Goal: Leave review/rating

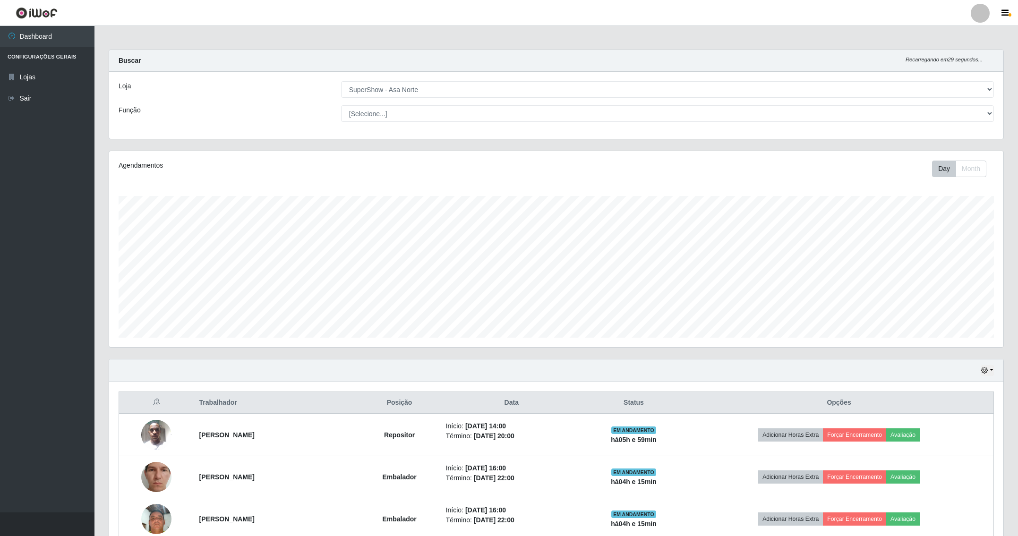
select select "71"
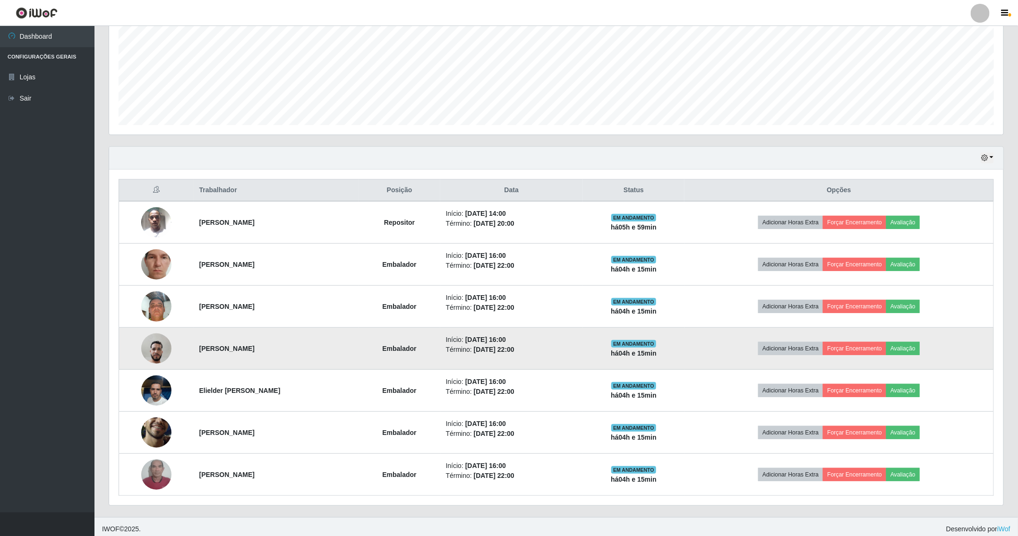
scroll to position [197, 893]
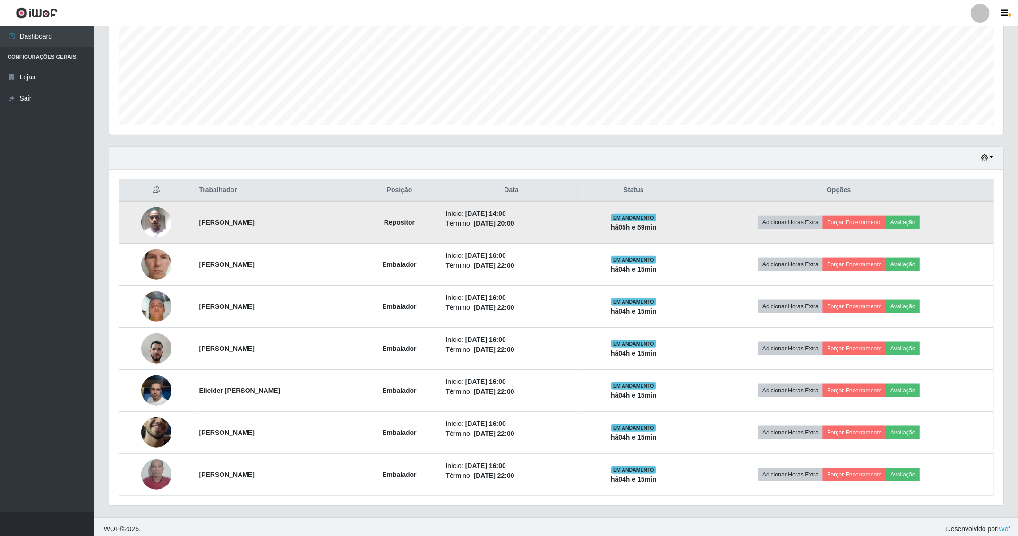
click at [155, 222] on img at bounding box center [156, 222] width 30 height 40
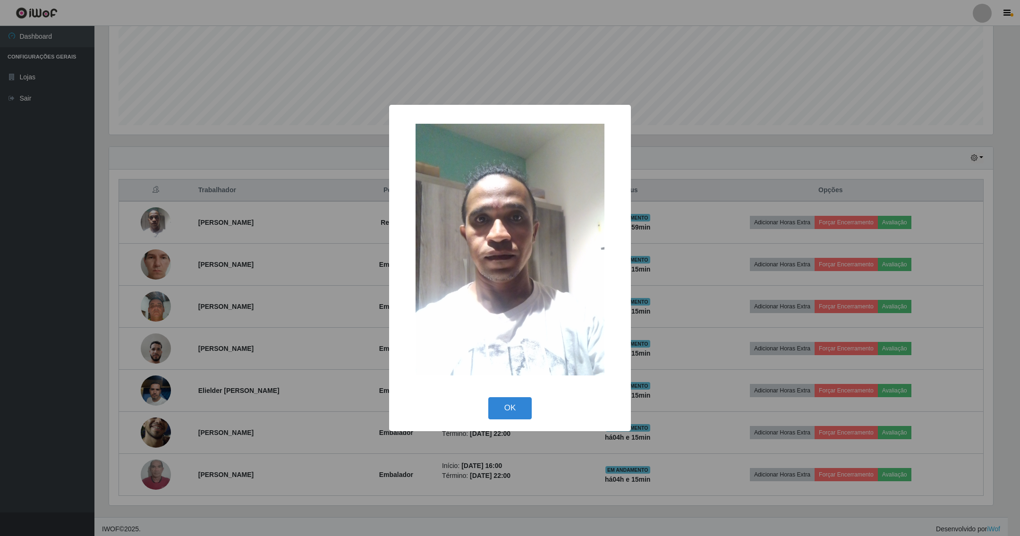
click at [488, 397] on button "OK" at bounding box center [510, 408] width 44 height 22
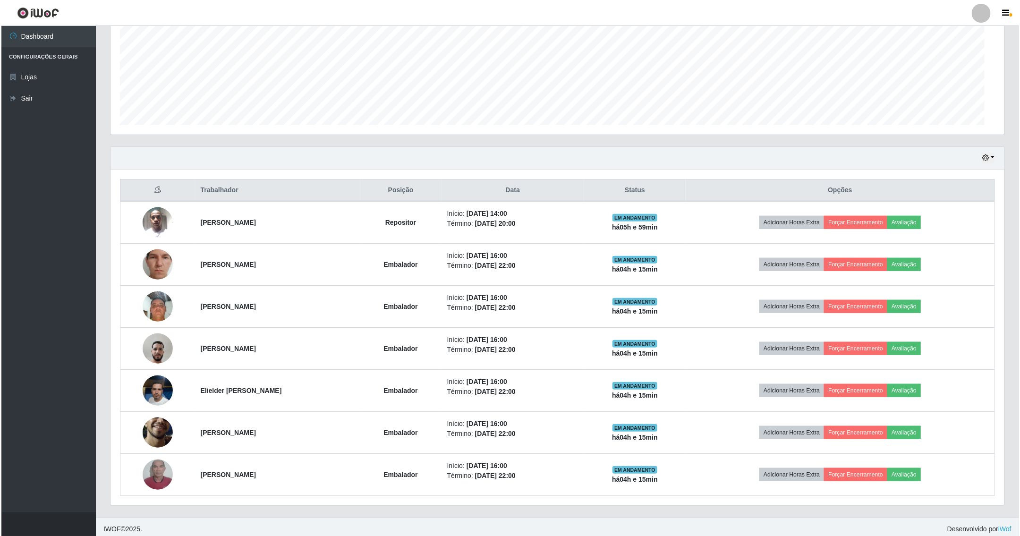
scroll to position [197, 893]
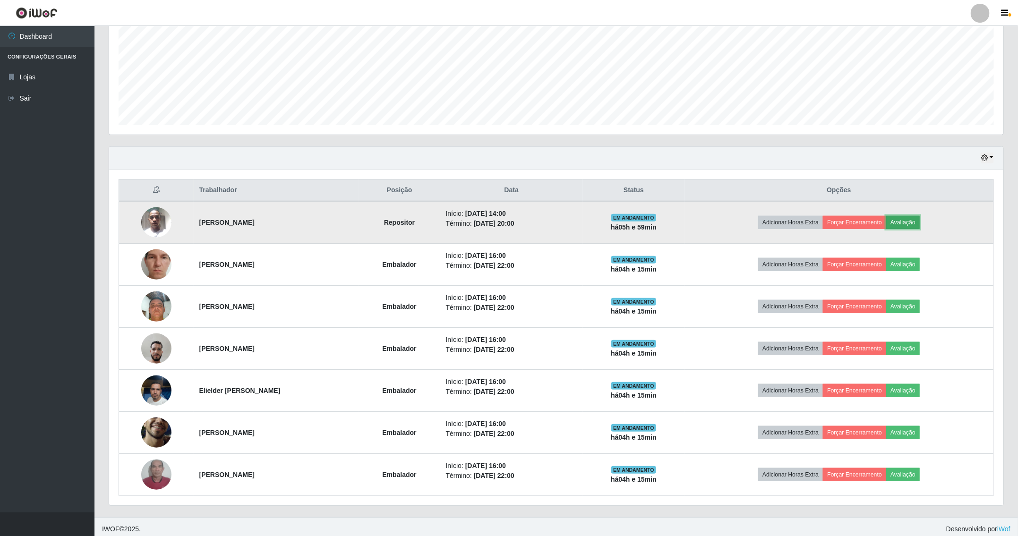
click at [909, 221] on button "Avaliação" at bounding box center [903, 222] width 34 height 13
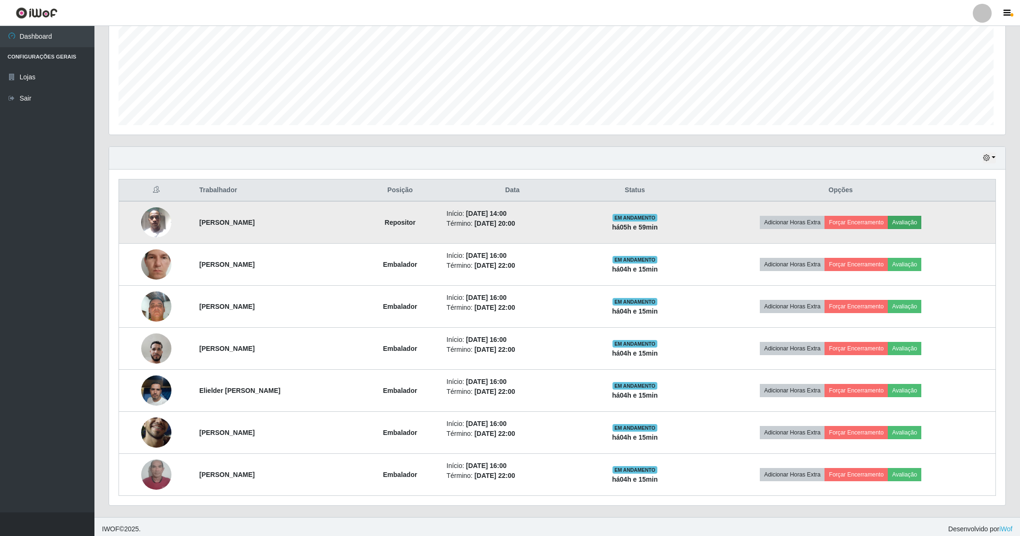
scroll to position [197, 884]
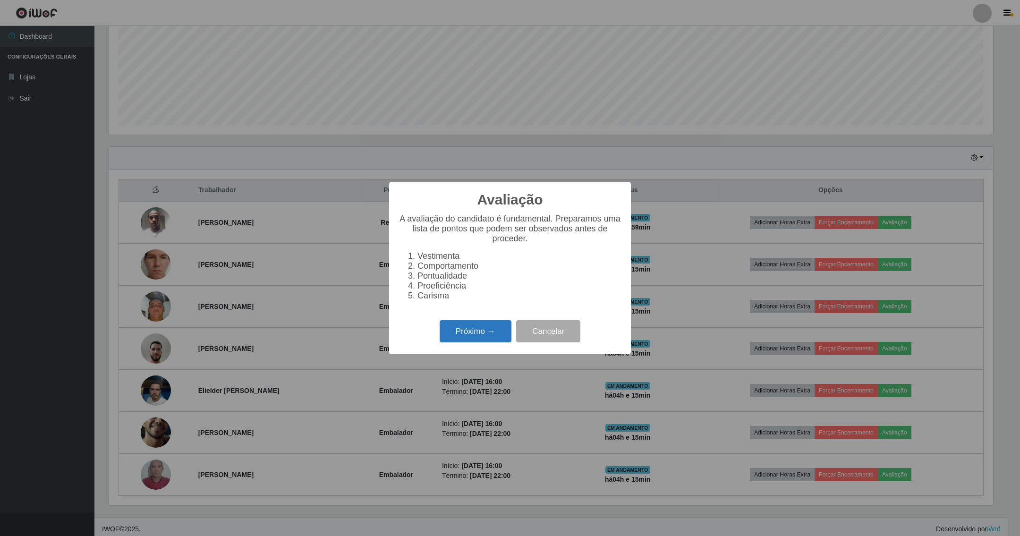
click at [496, 342] on button "Próximo →" at bounding box center [476, 331] width 72 height 22
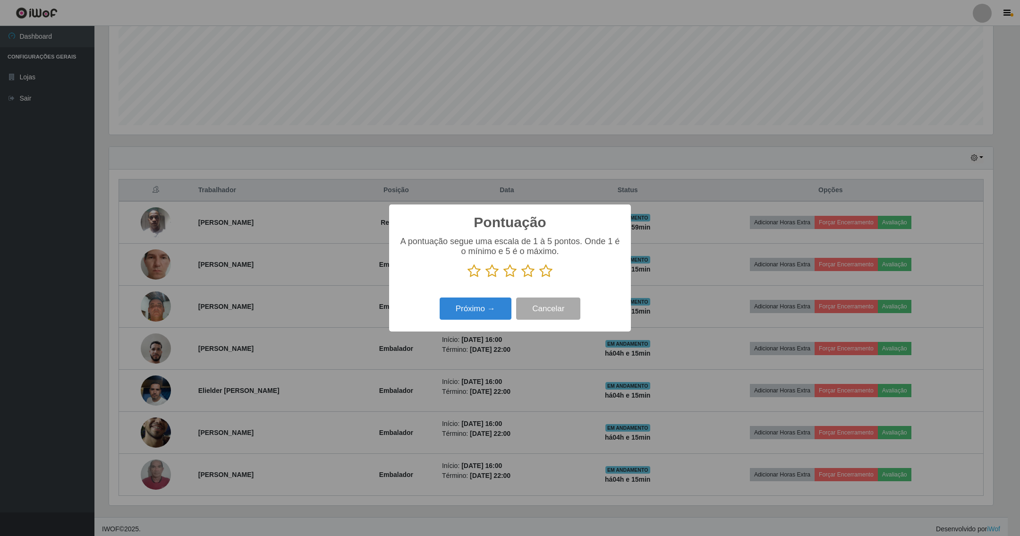
click at [548, 268] on icon at bounding box center [545, 271] width 13 height 14
click at [539, 278] on input "radio" at bounding box center [539, 278] width 0 height 0
click at [464, 309] on button "Próximo →" at bounding box center [476, 309] width 72 height 22
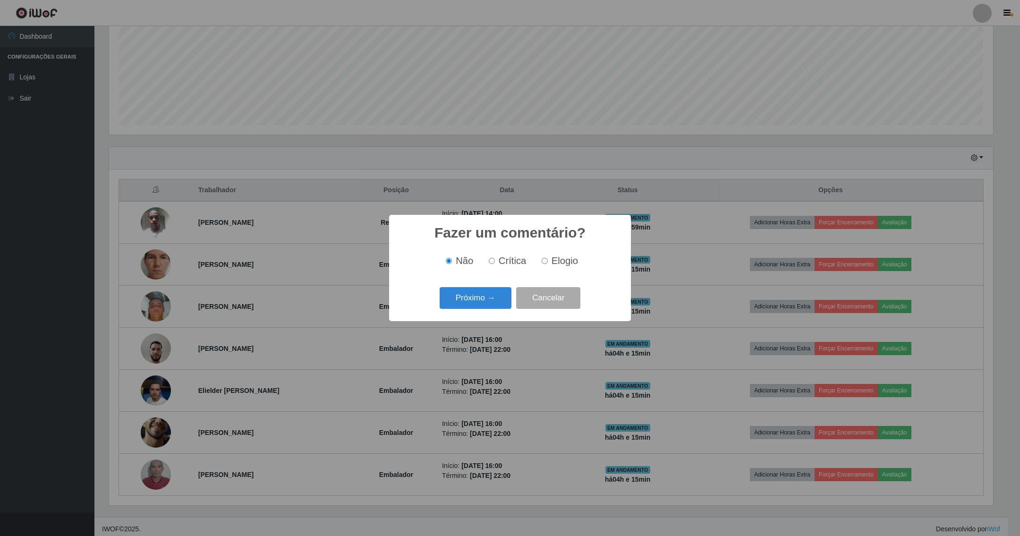
click at [565, 263] on span "Elogio" at bounding box center [565, 261] width 26 height 10
click at [548, 263] on input "Elogio" at bounding box center [545, 261] width 6 height 6
radio input "true"
click at [465, 300] on button "Próximo →" at bounding box center [476, 298] width 72 height 22
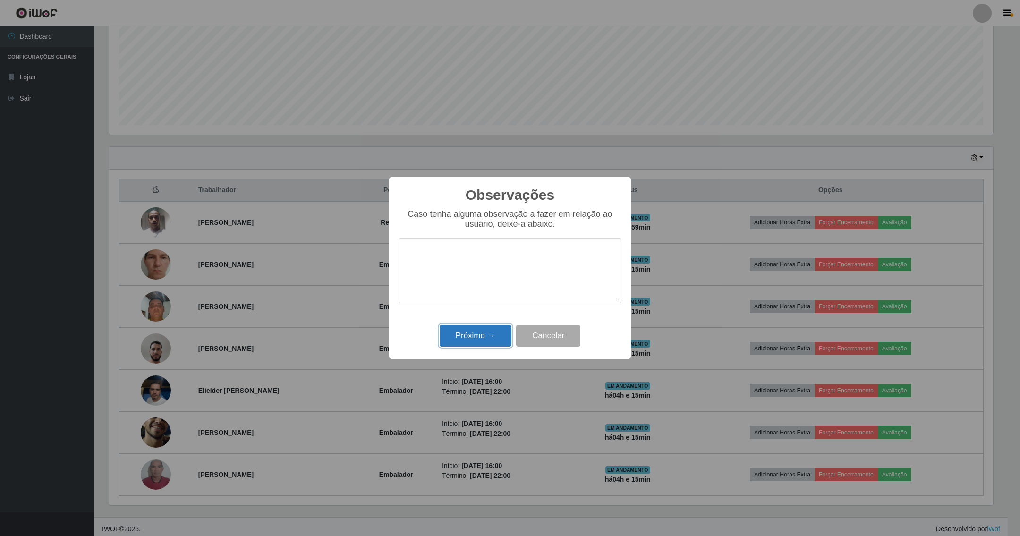
click at [484, 339] on button "Próximo →" at bounding box center [476, 336] width 72 height 22
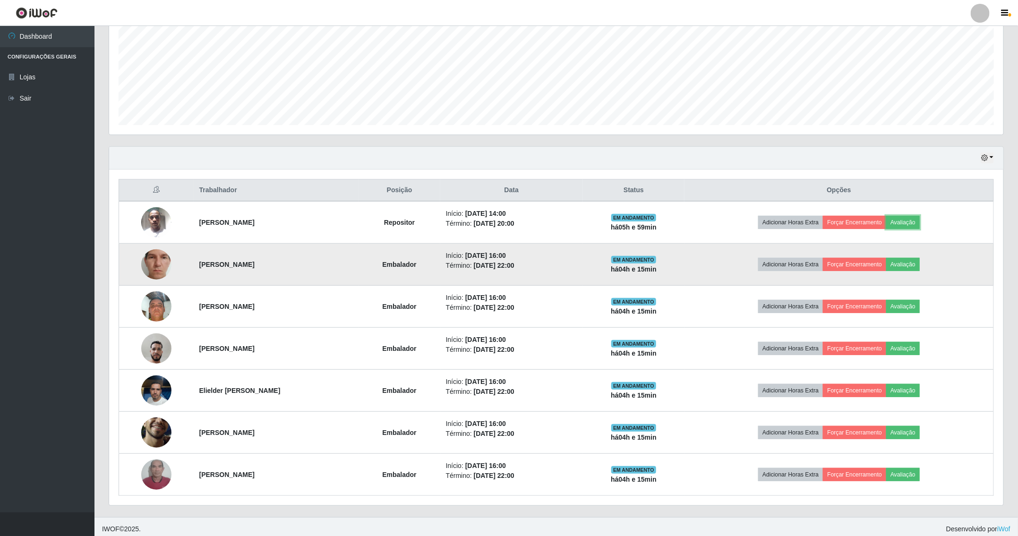
scroll to position [197, 893]
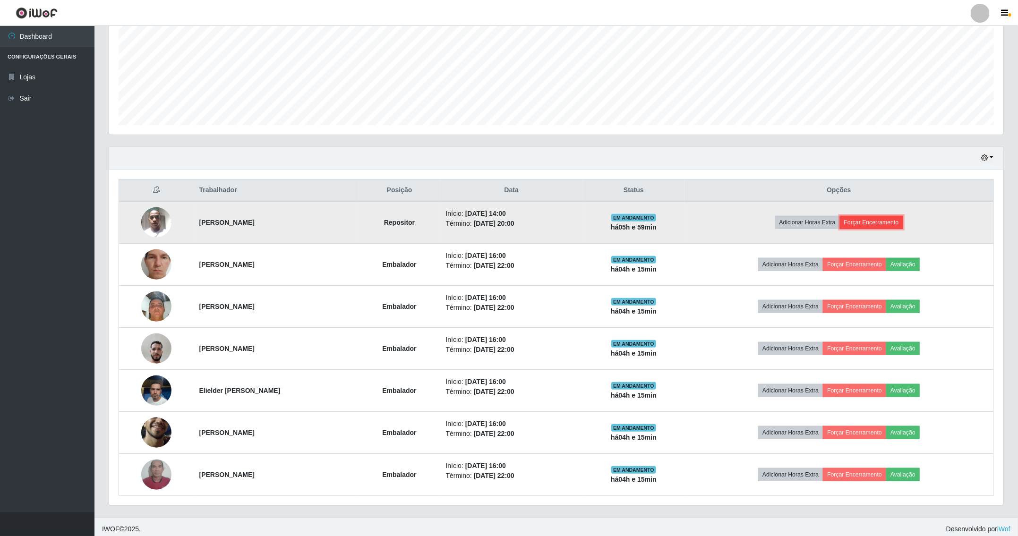
click at [876, 225] on button "Forçar Encerramento" at bounding box center [871, 222] width 63 height 13
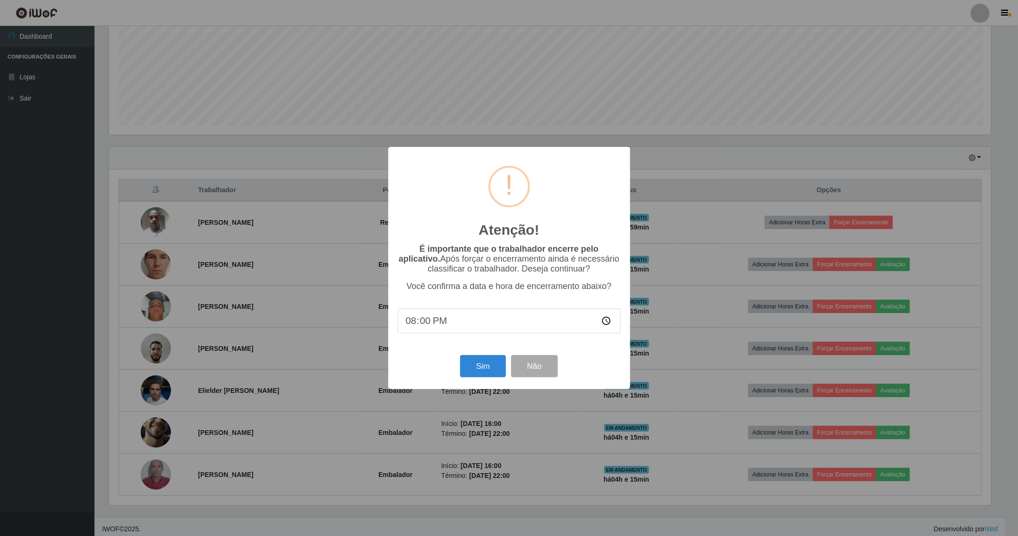
scroll to position [197, 884]
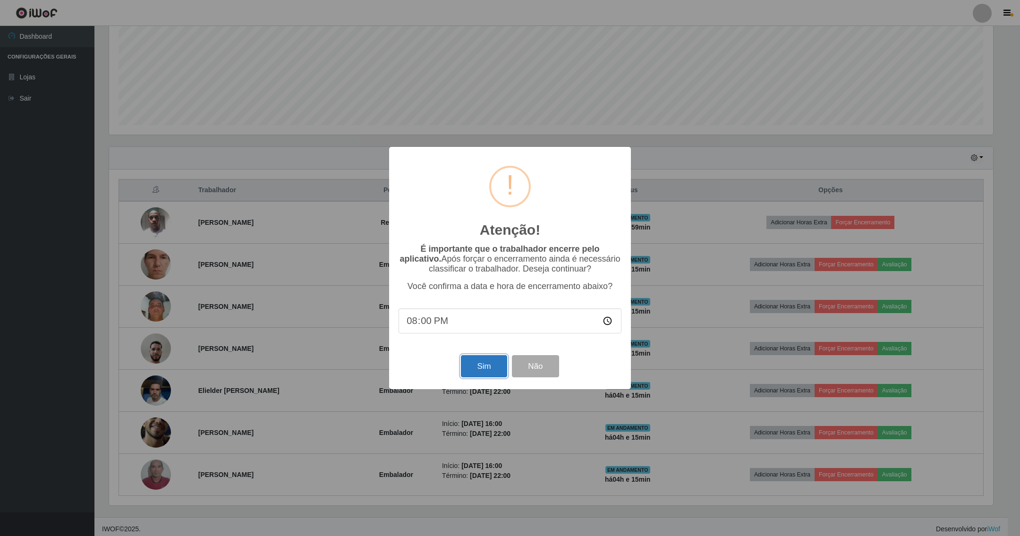
click at [479, 370] on button "Sim" at bounding box center [484, 366] width 46 height 22
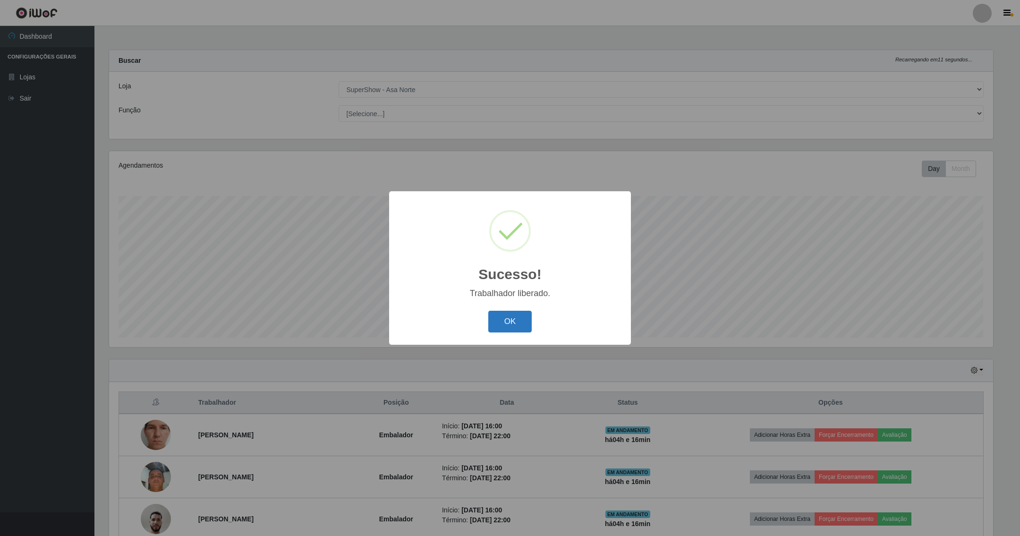
click at [517, 318] on button "OK" at bounding box center [510, 322] width 44 height 22
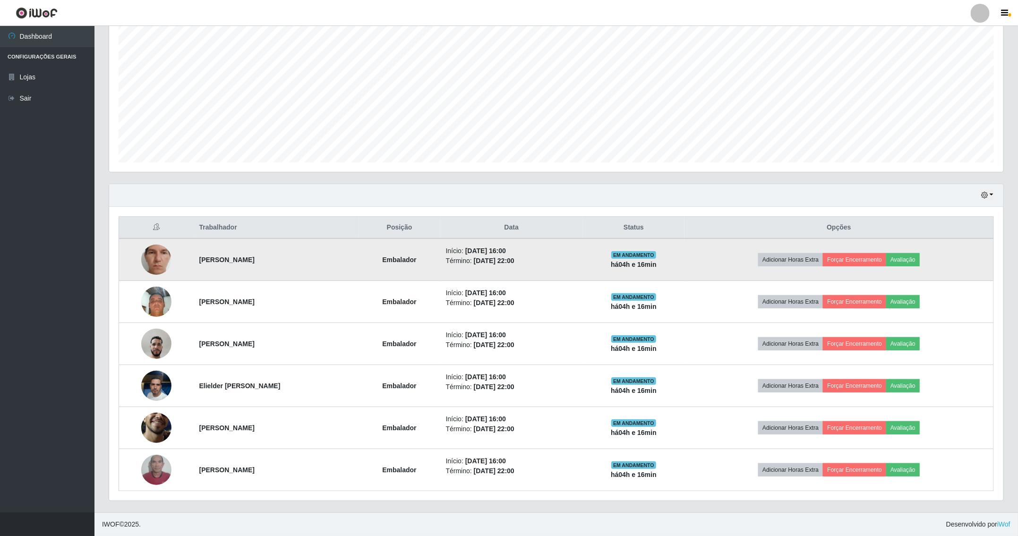
scroll to position [179, 0]
